Goal: Transaction & Acquisition: Subscribe to service/newsletter

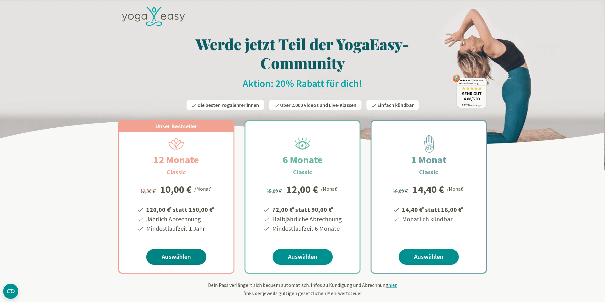
click at [176, 259] on link "Auswählen" at bounding box center [176, 257] width 60 height 16
